Goal: Transaction & Acquisition: Purchase product/service

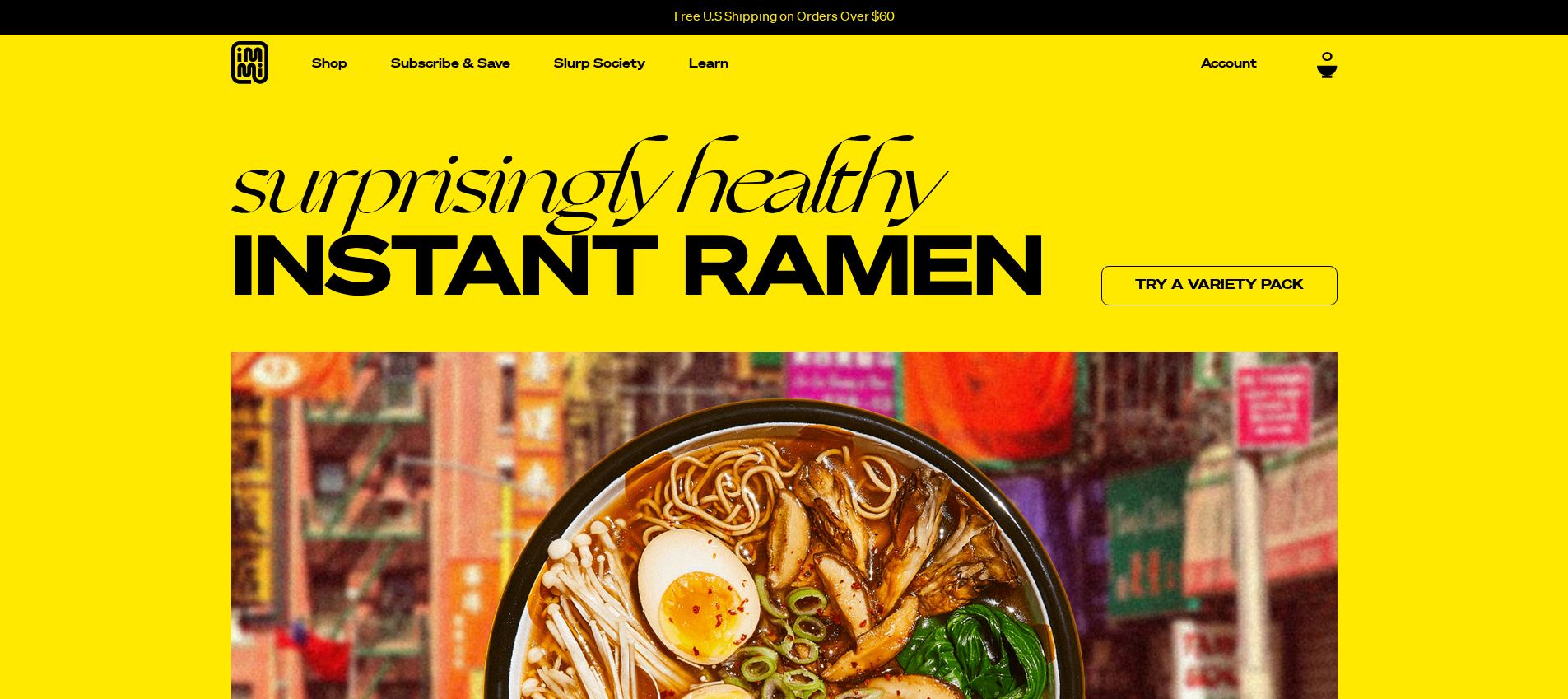
scroll to position [5, 0]
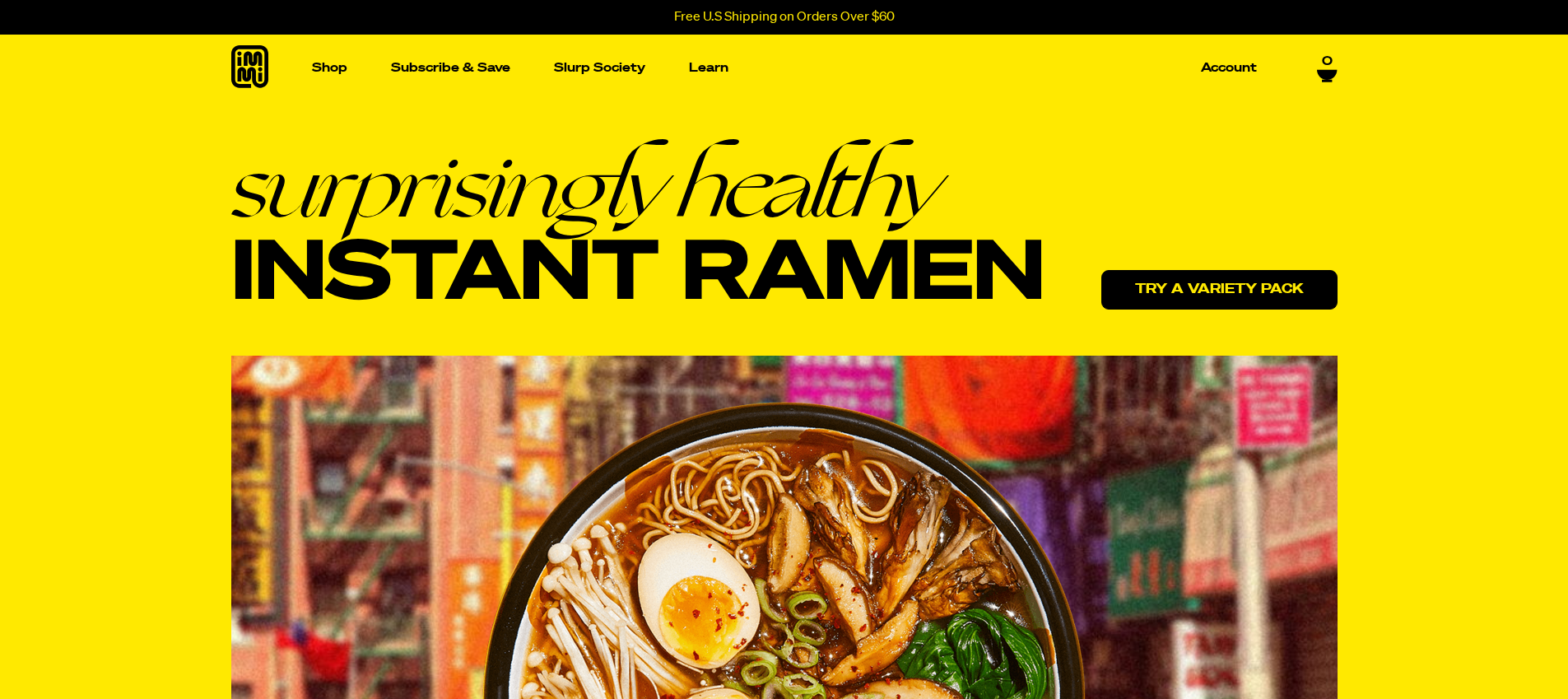
click at [1202, 275] on link "Try a variety pack" at bounding box center [1219, 290] width 236 height 39
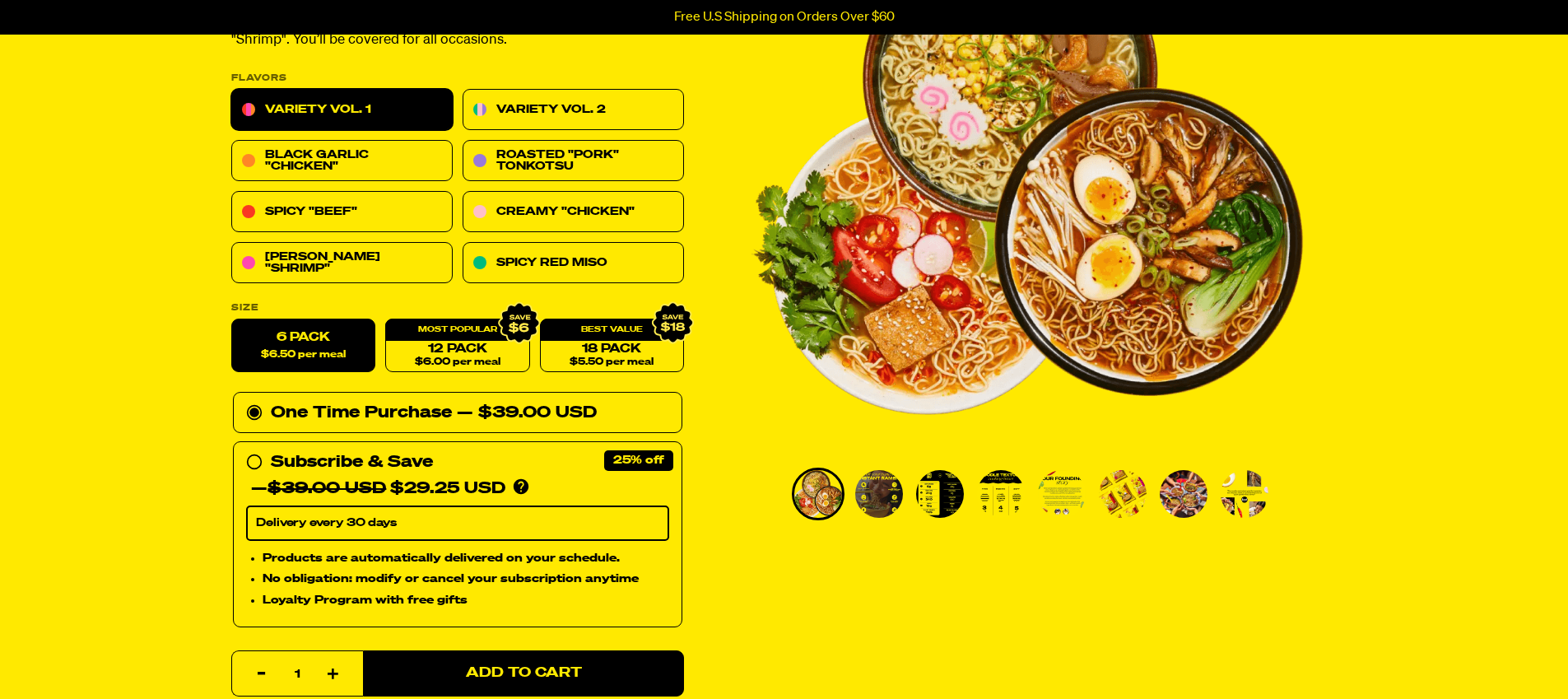
scroll to position [218, 0]
click at [893, 495] on img "Go to slide 2" at bounding box center [878, 493] width 47 height 47
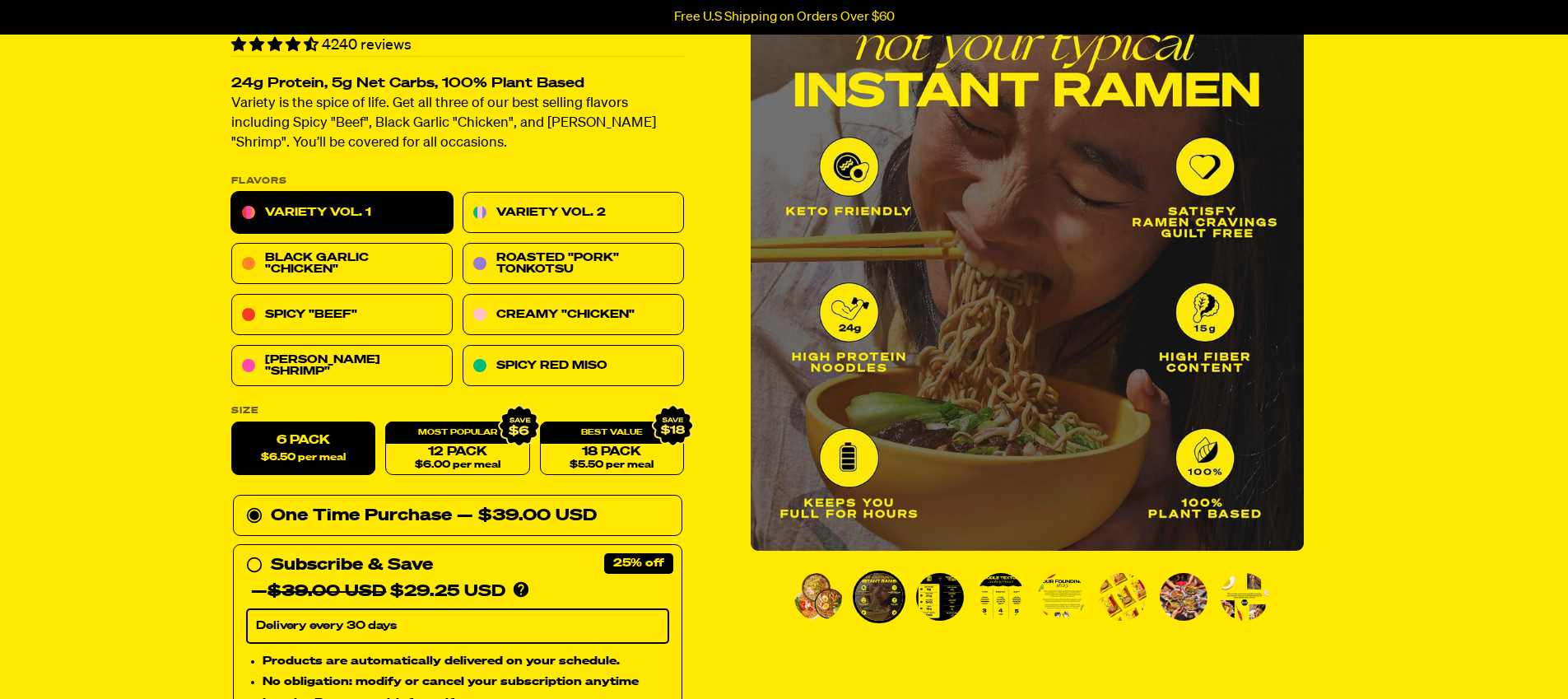
scroll to position [129, 0]
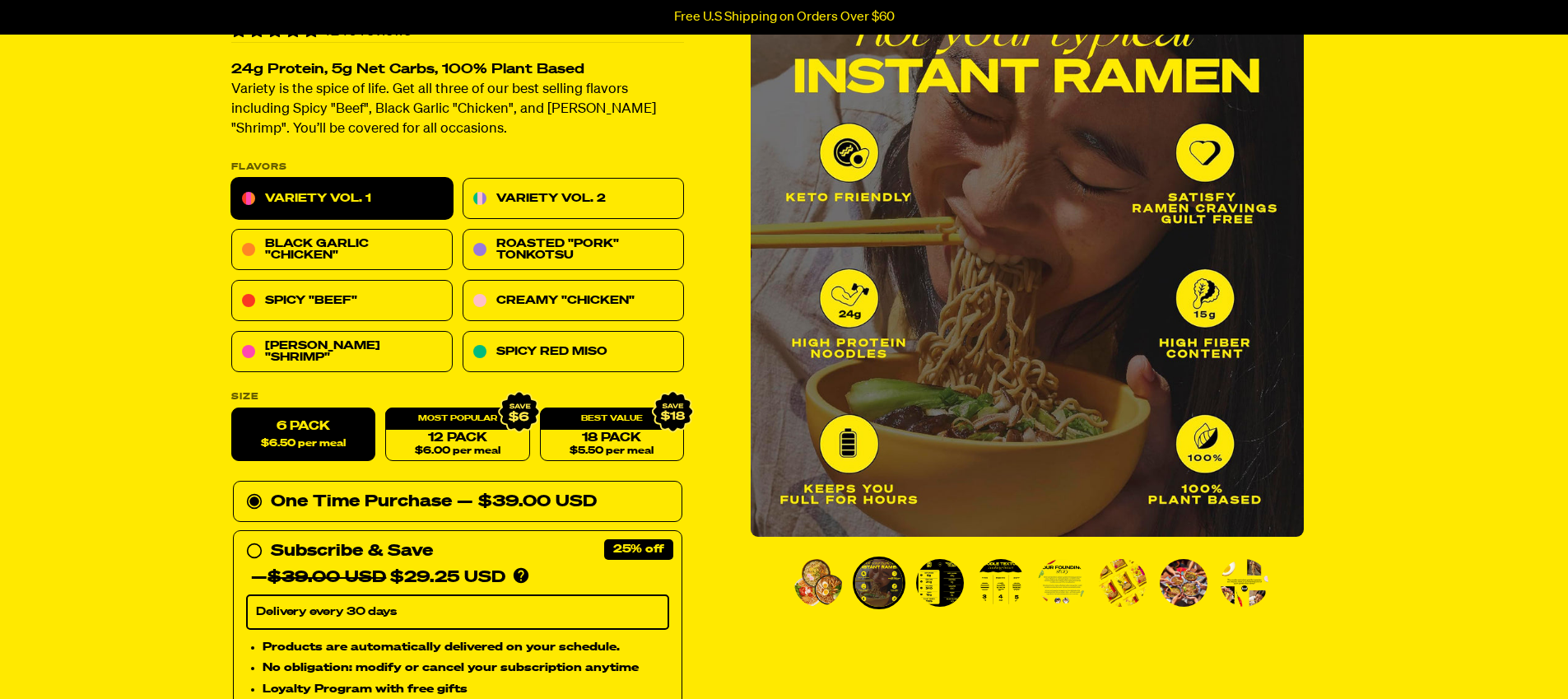
click at [937, 558] on li "Go to slide 3" at bounding box center [939, 583] width 53 height 53
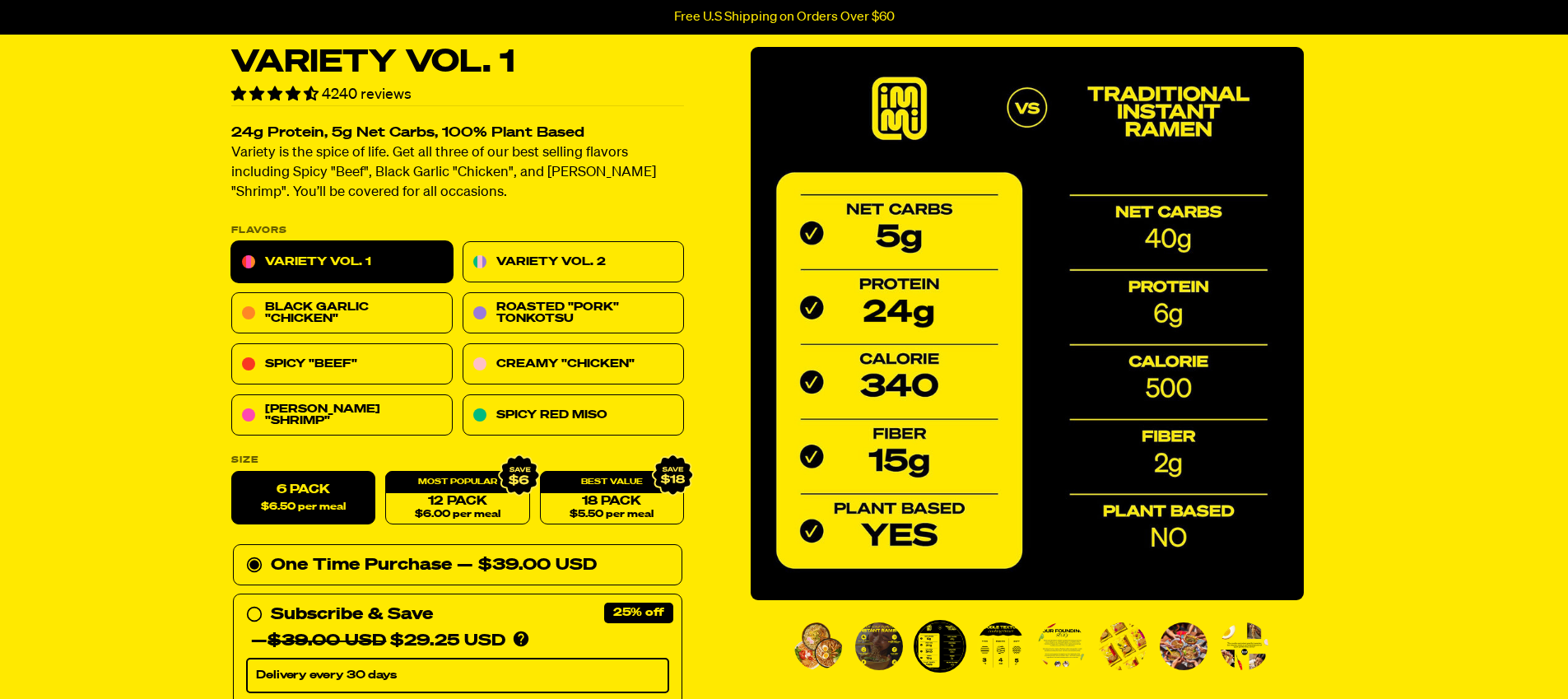
scroll to position [64, 0]
click at [983, 647] on img "Go to slide 4" at bounding box center [1000, 647] width 47 height 47
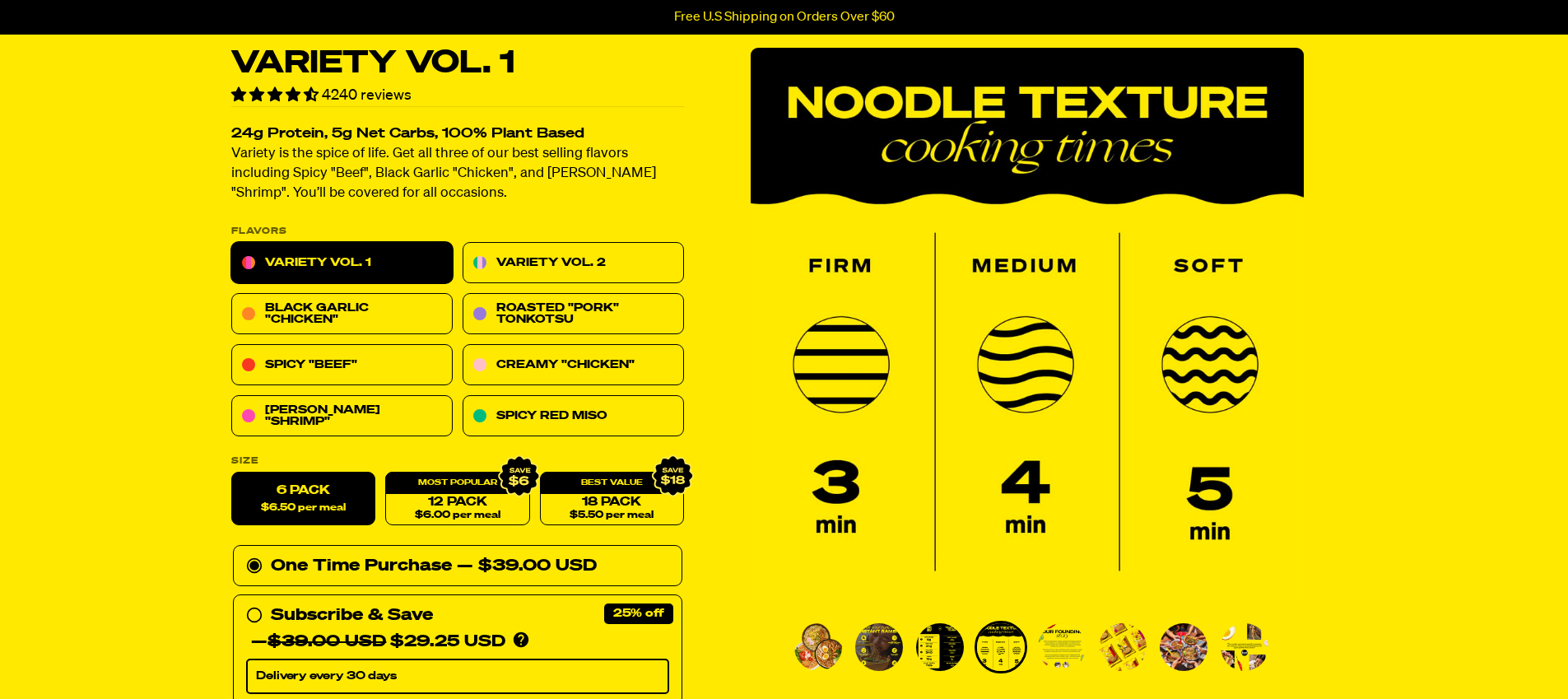
click at [1058, 641] on img "Go to slide 5" at bounding box center [1061, 647] width 47 height 47
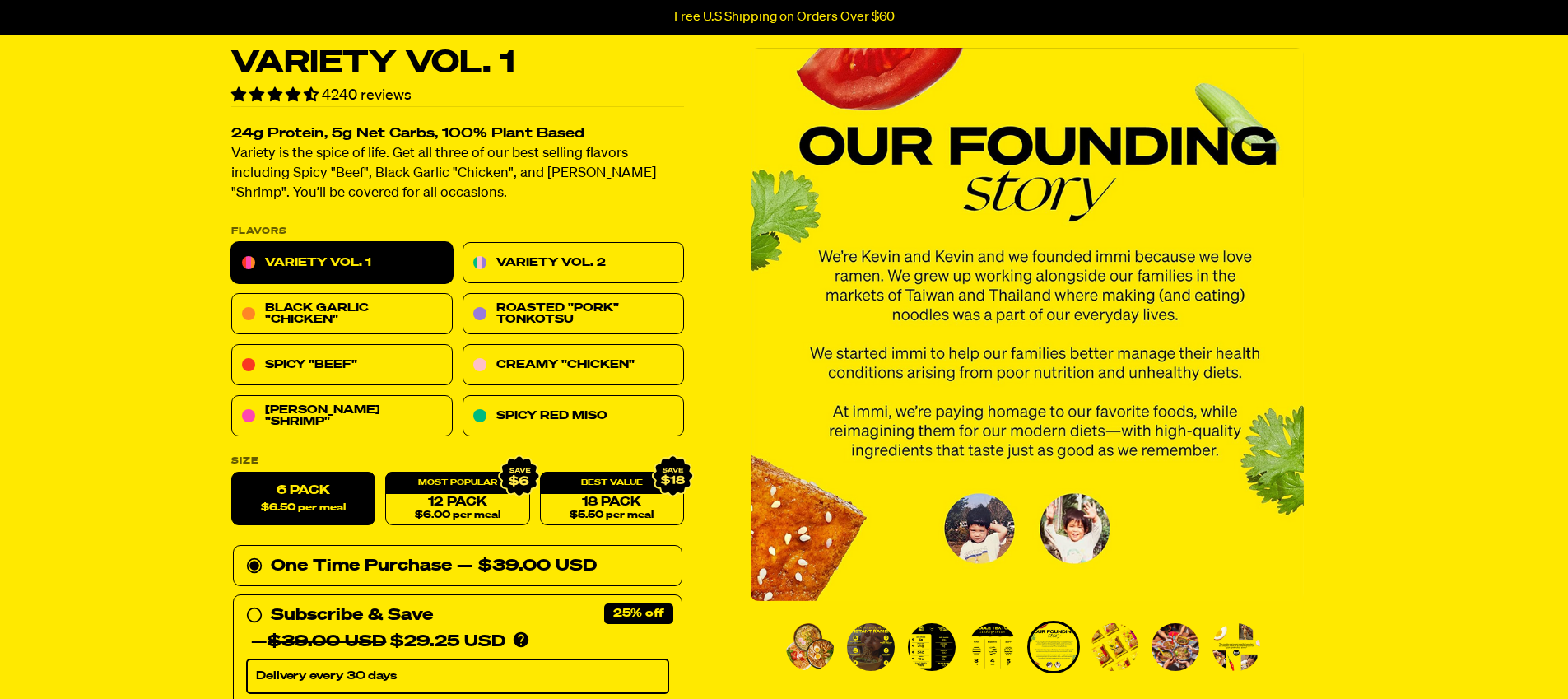
click at [1103, 653] on img "Go to slide 6" at bounding box center [1114, 647] width 47 height 47
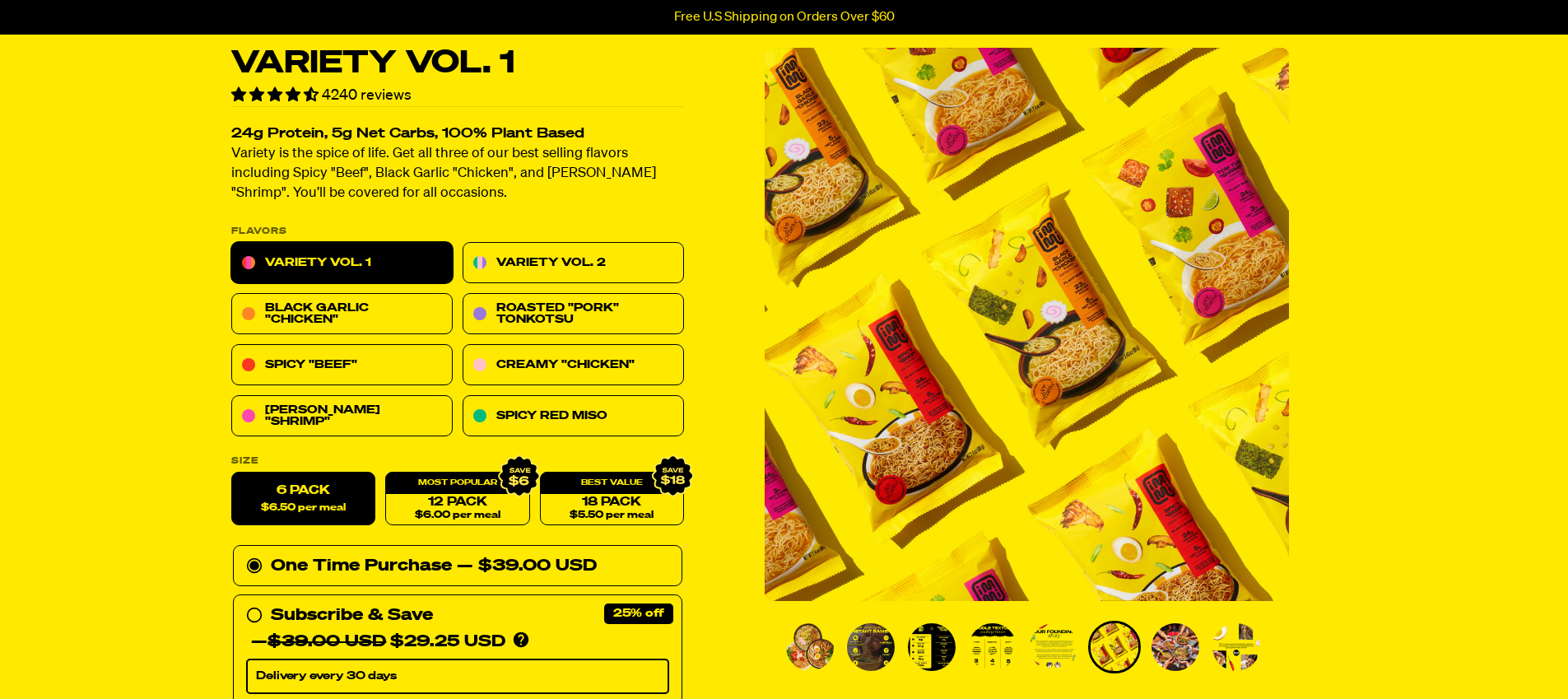
click at [1168, 645] on img "Go to slide 7" at bounding box center [1174, 647] width 47 height 47
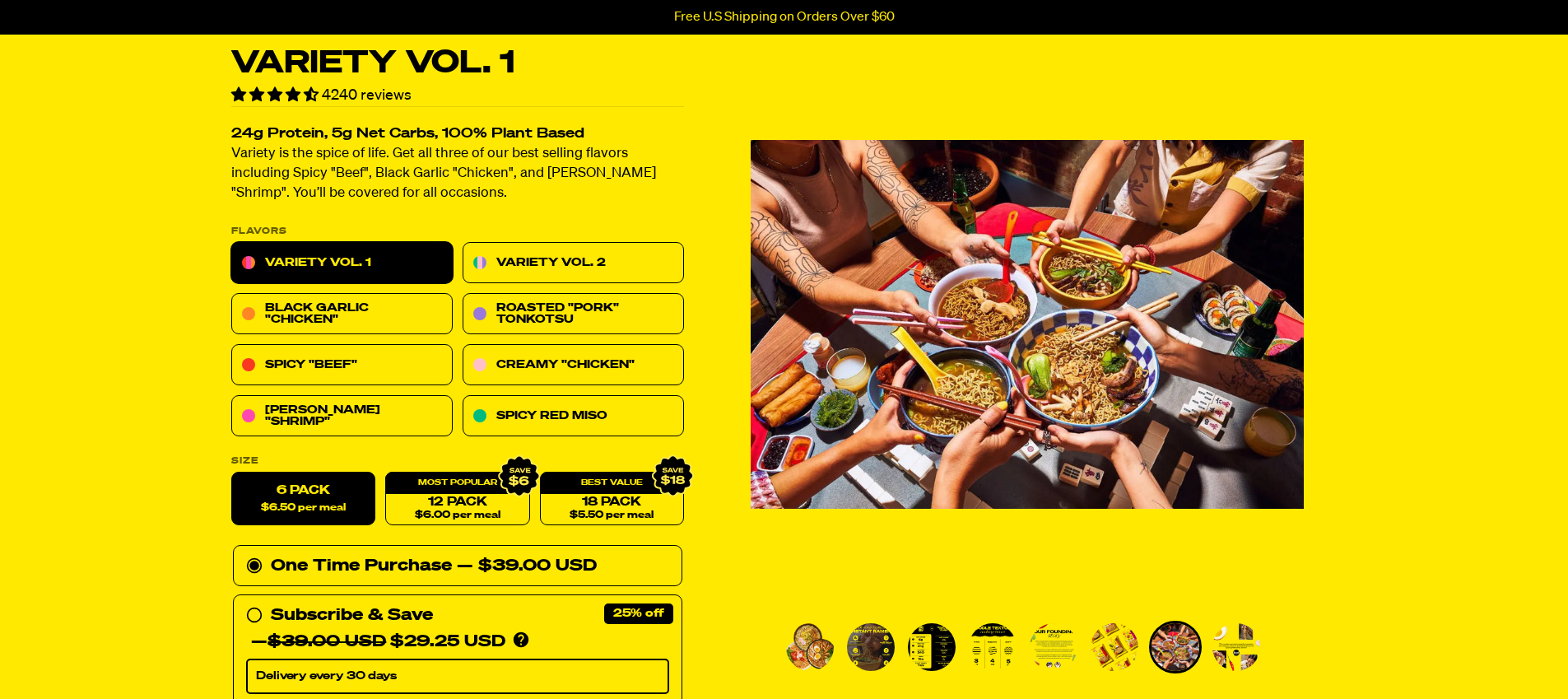
click at [1233, 643] on img "Go to slide 8" at bounding box center [1236, 647] width 47 height 47
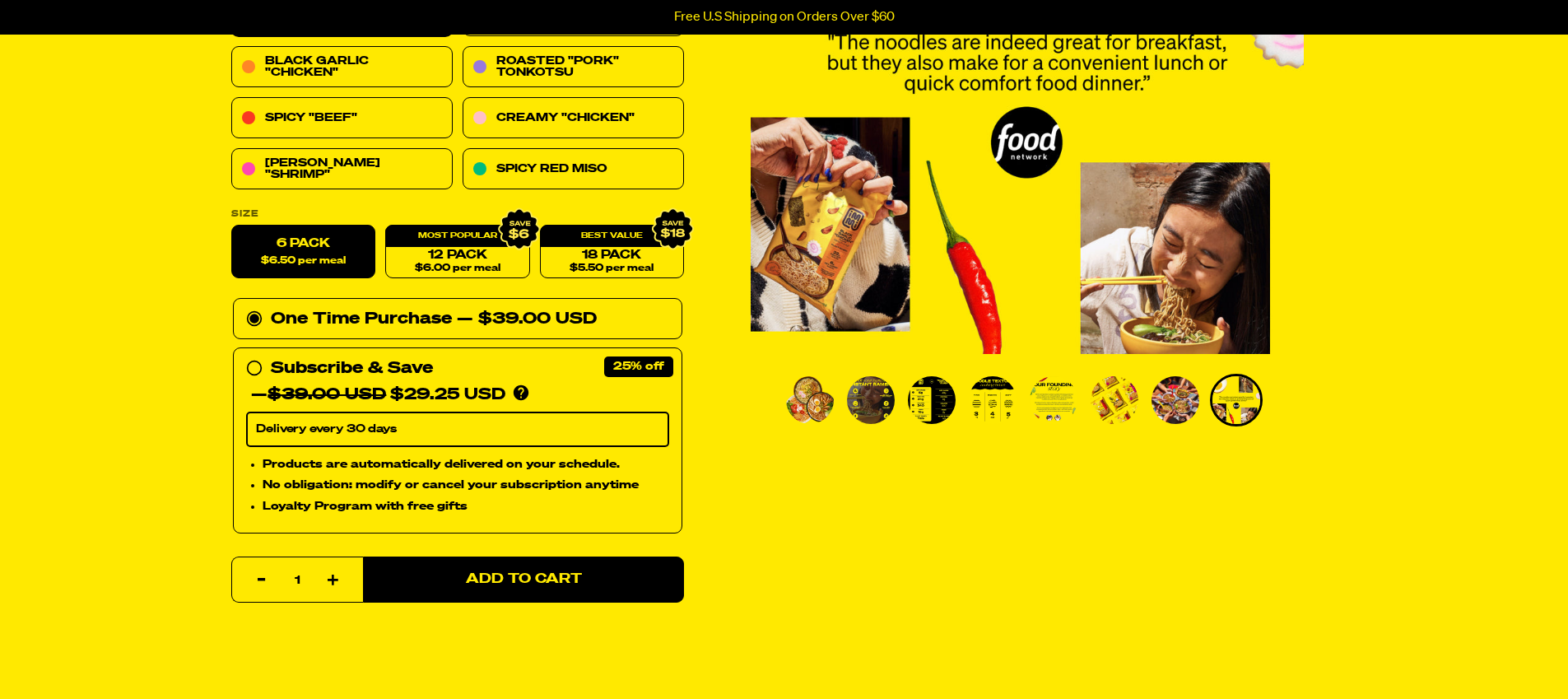
scroll to position [250, 0]
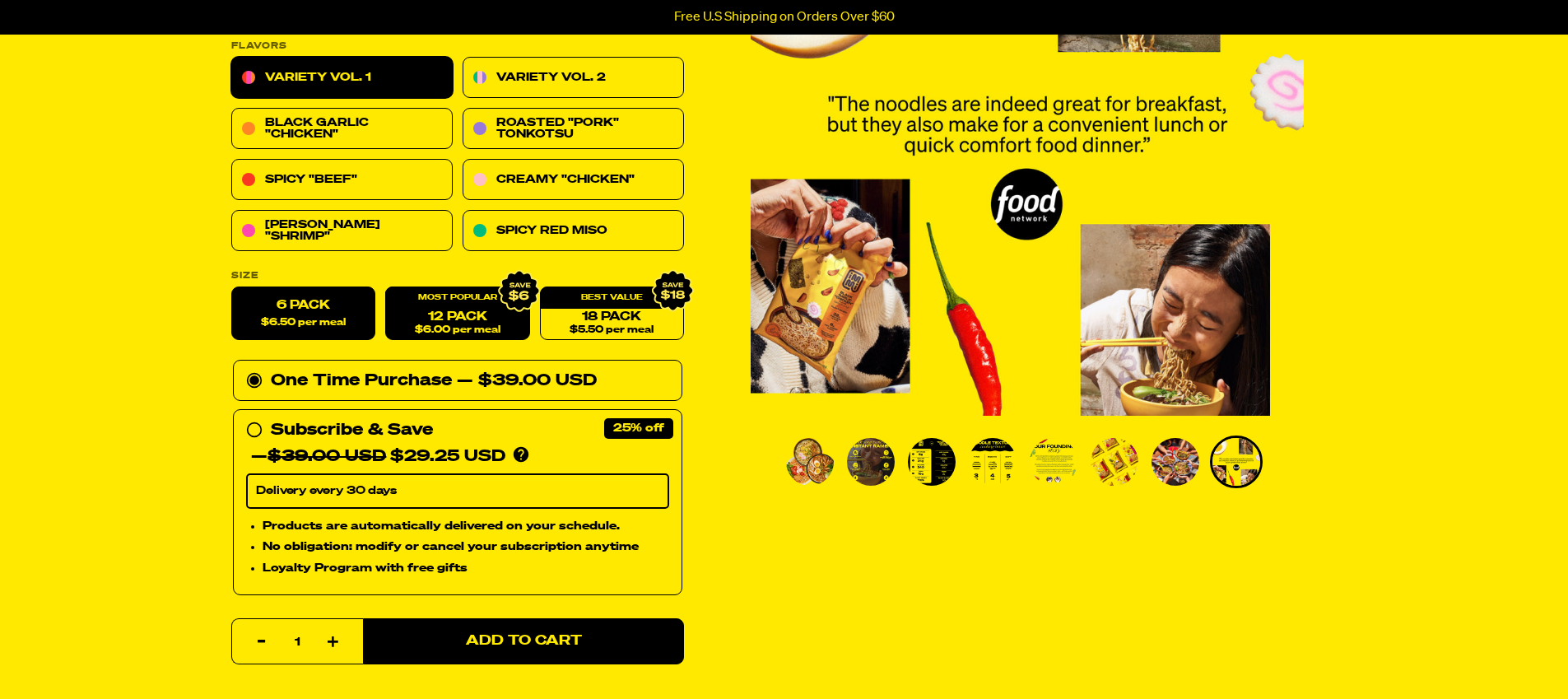
click at [491, 298] on div "12 Pack $6.00 per meal" at bounding box center [457, 314] width 144 height 54
click at [473, 317] on link "12 Pack $6.00 per meal" at bounding box center [457, 314] width 144 height 54
radio input "false"
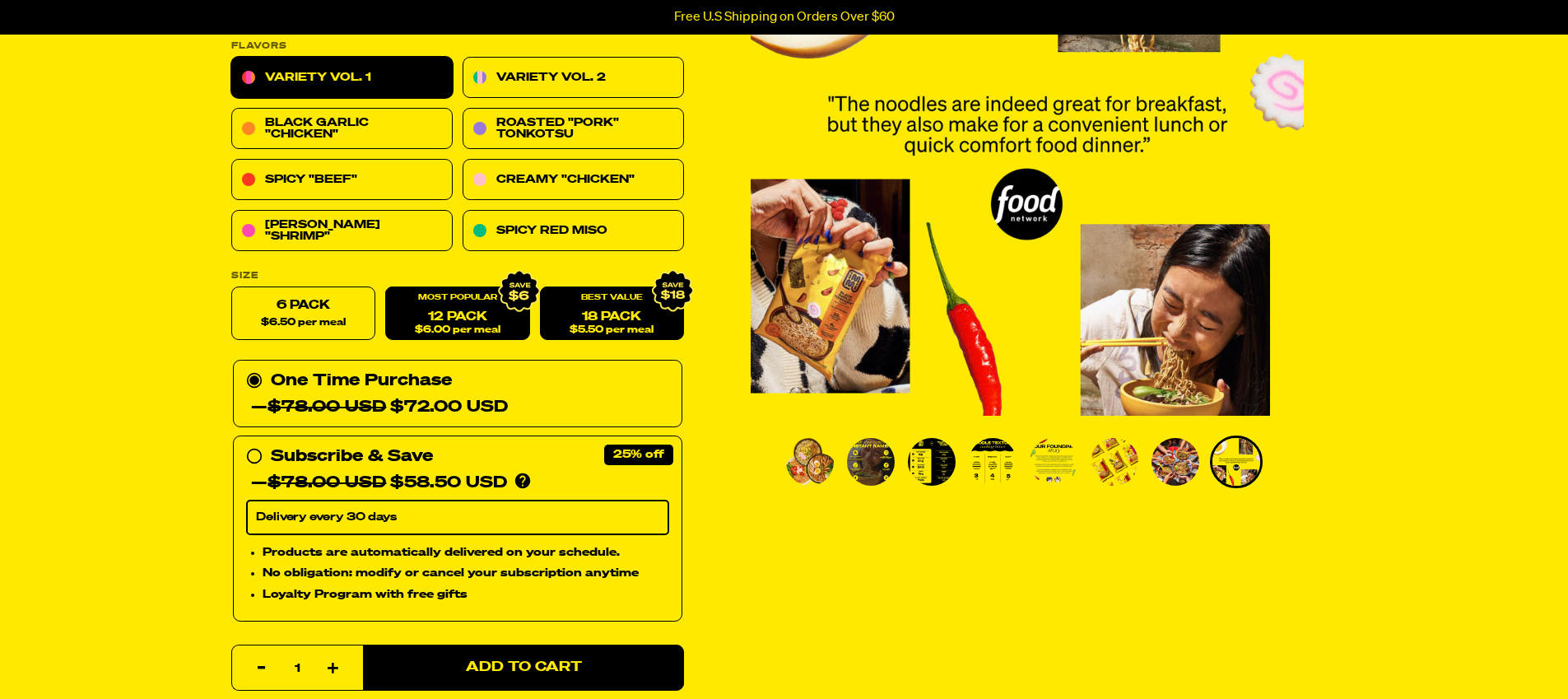
click at [622, 320] on link "18 Pack $5.50 per meal" at bounding box center [611, 314] width 144 height 54
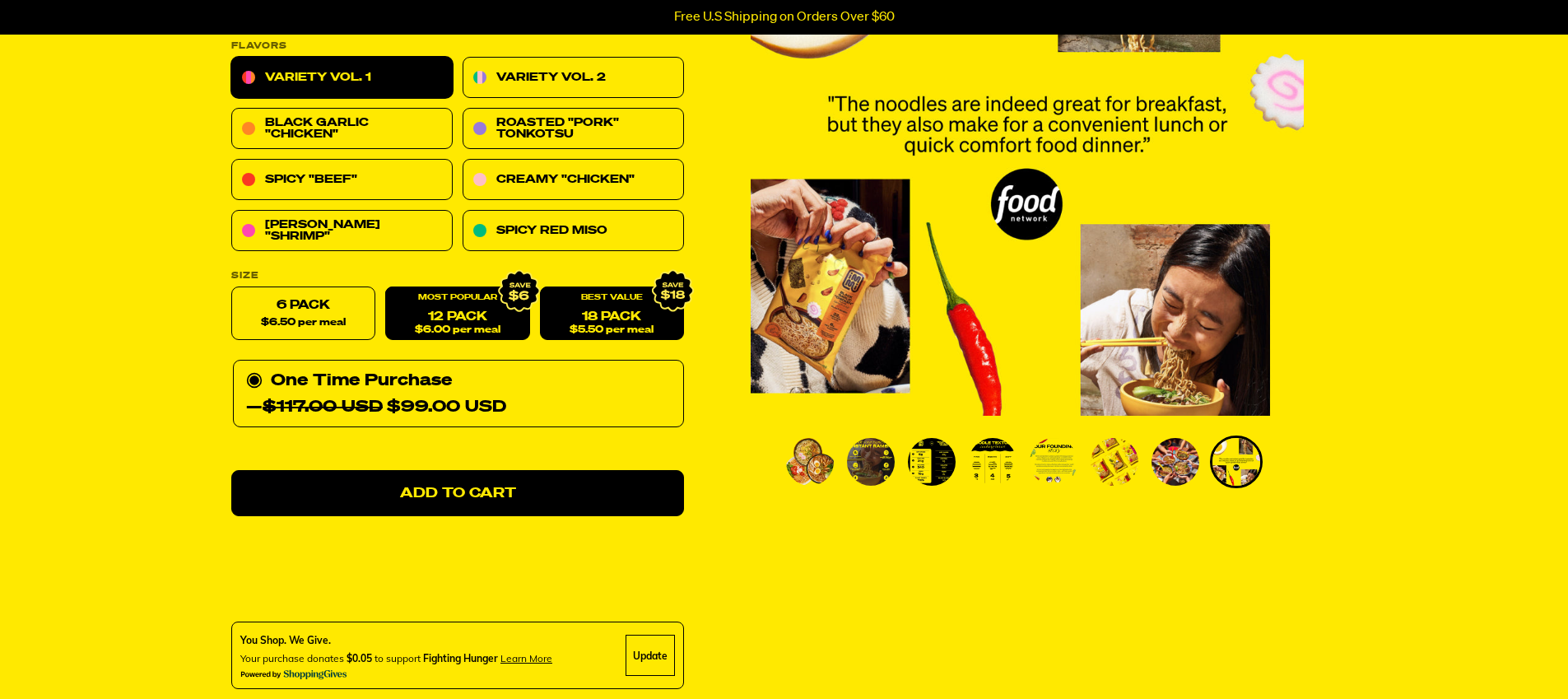
click at [420, 325] on span "$6.00 per meal" at bounding box center [457, 330] width 86 height 11
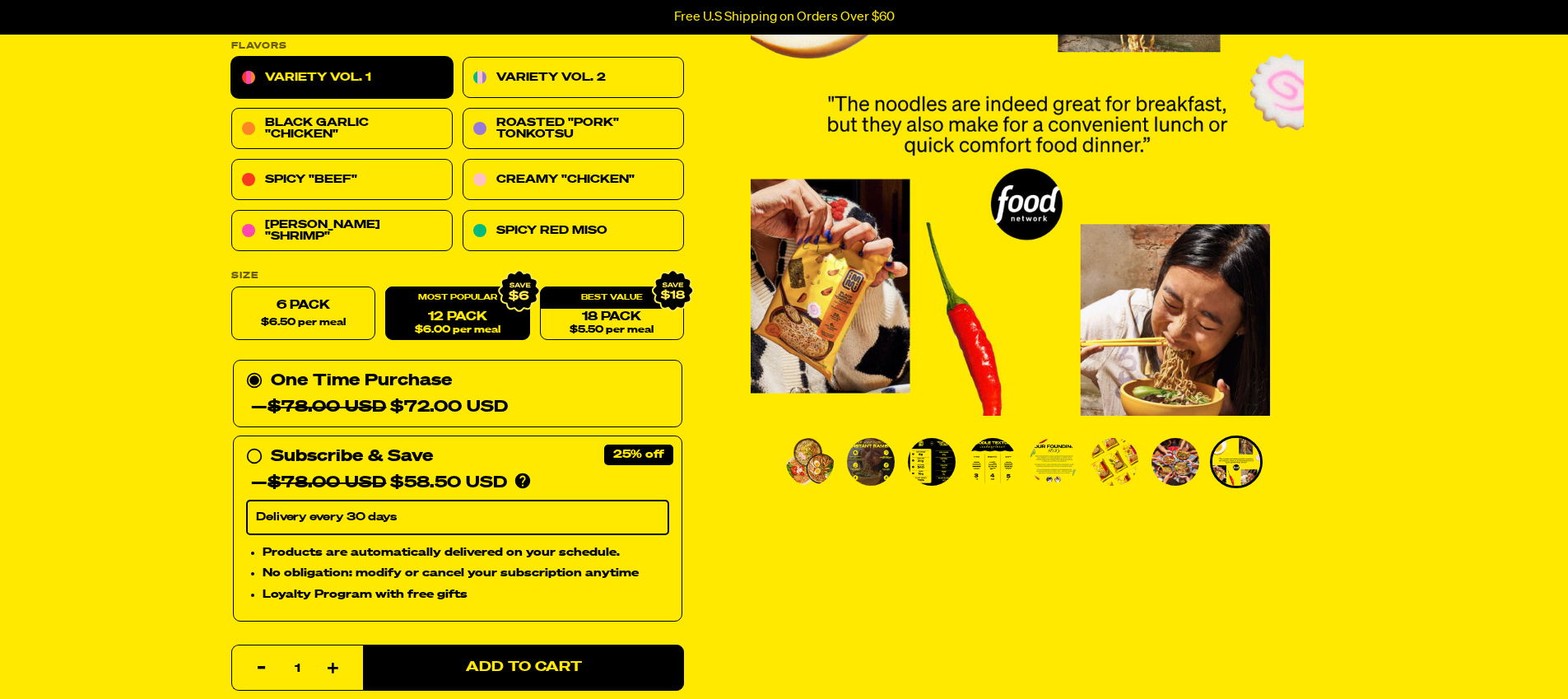
scroll to position [0, 0]
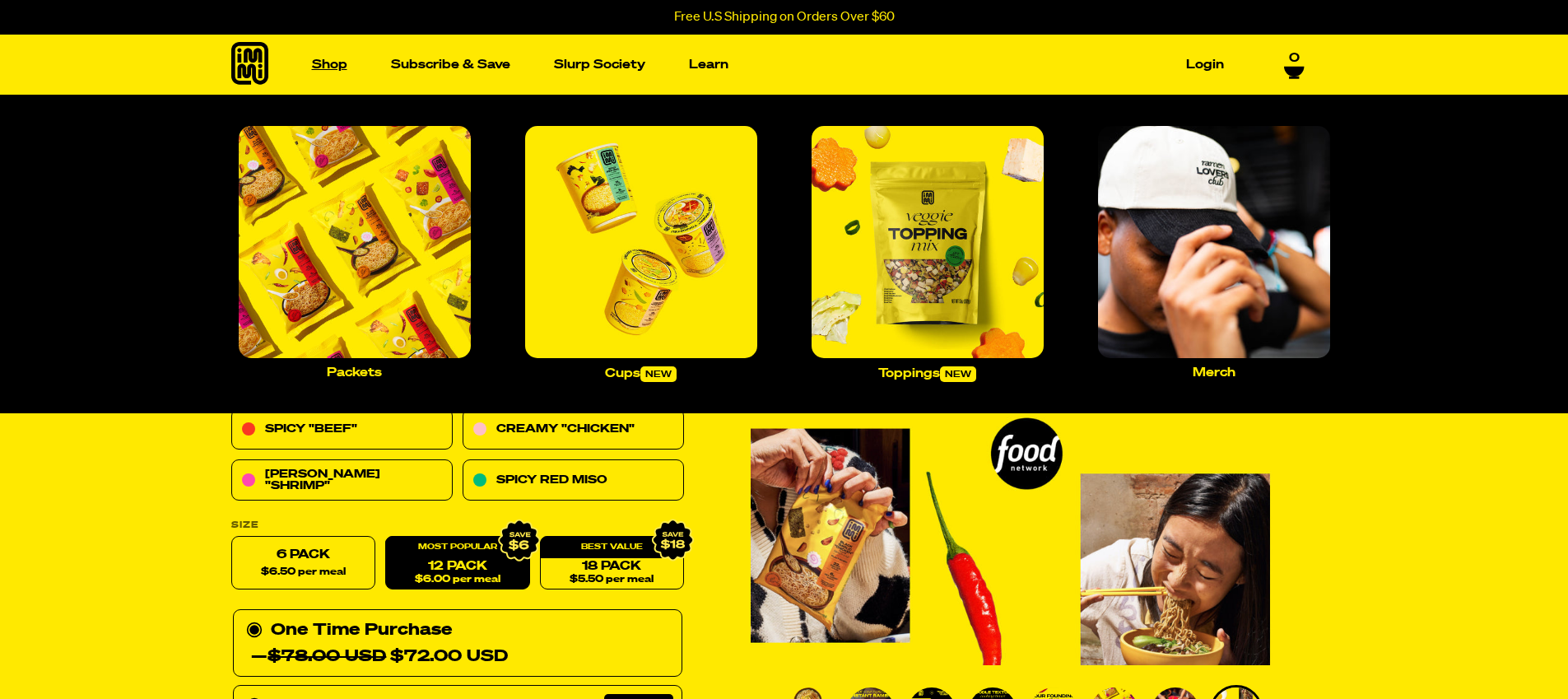
click at [316, 59] on link "Shop" at bounding box center [329, 64] width 48 height 26
click at [638, 274] on img "Main navigation" at bounding box center [641, 243] width 233 height 233
